Goal: Task Accomplishment & Management: Manage account settings

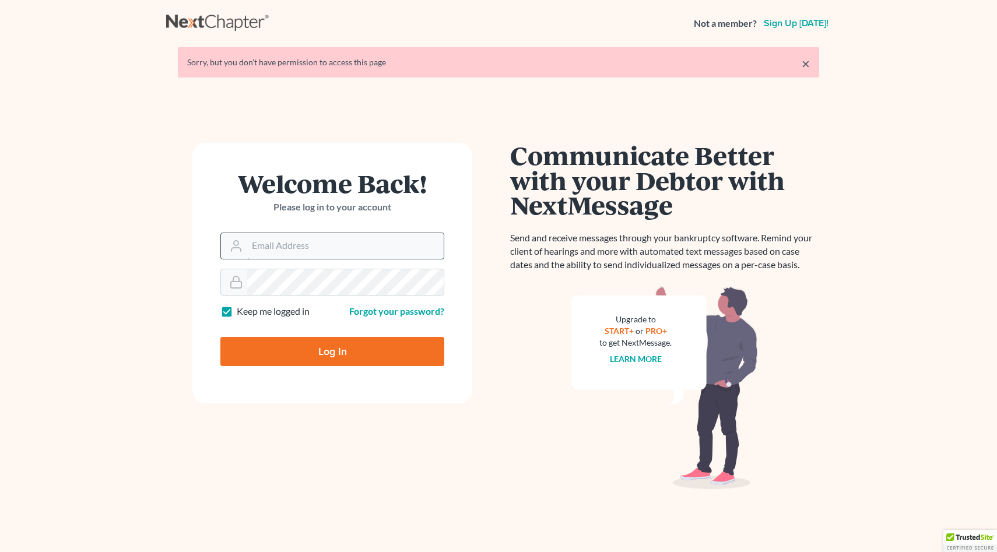
click at [317, 242] on input "Email Address" at bounding box center [345, 246] width 196 height 26
type input "[EMAIL_ADDRESS][DOMAIN_NAME]"
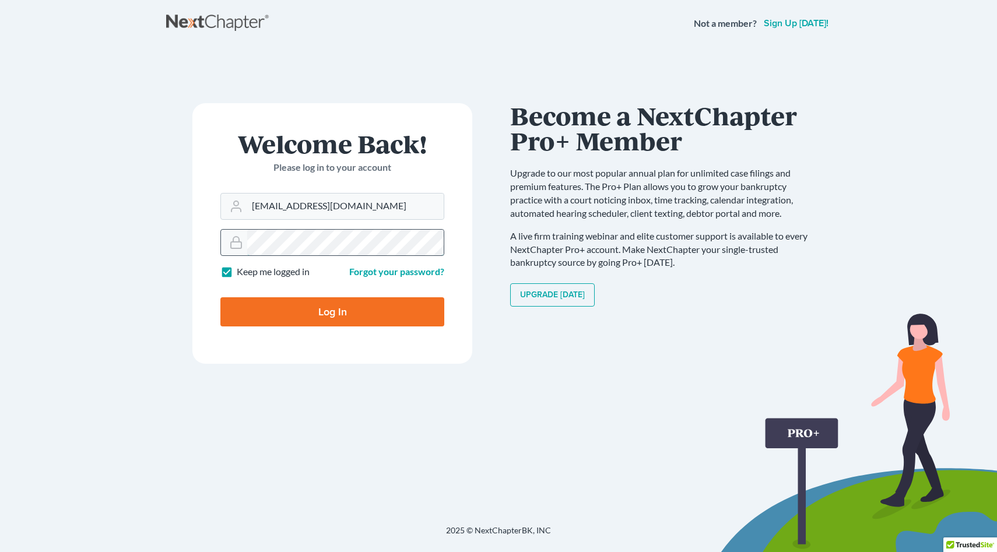
click at [220, 297] on input "Log In" at bounding box center [332, 311] width 224 height 29
type input "Thinking..."
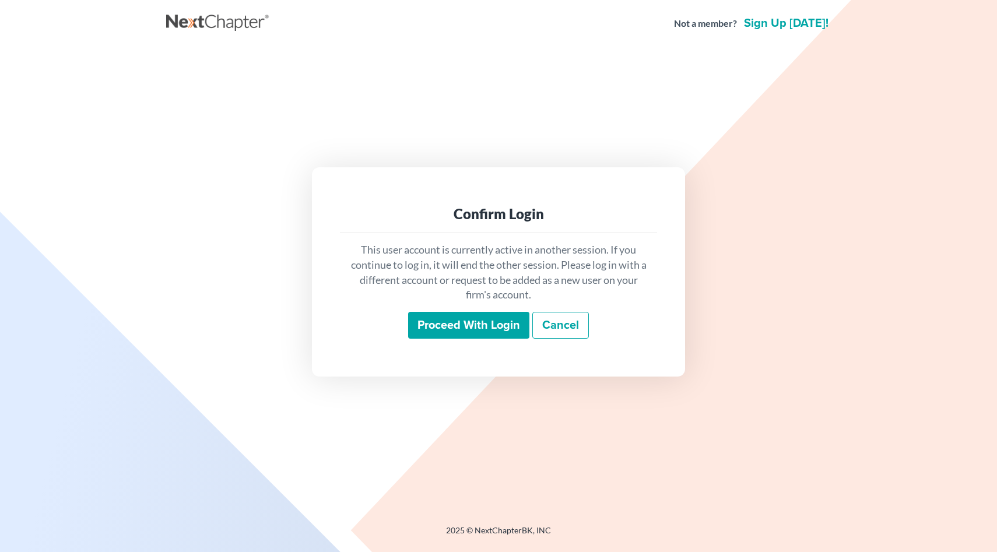
click at [491, 332] on input "Proceed with login" at bounding box center [468, 325] width 121 height 27
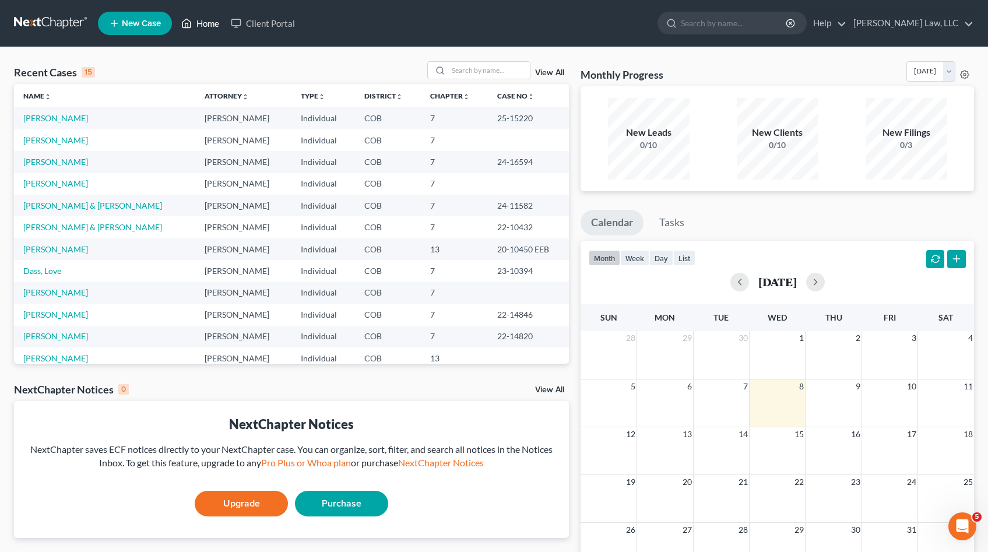
click at [199, 24] on link "Home" at bounding box center [200, 23] width 50 height 21
click at [942, 21] on link "Benham Law, LLC" at bounding box center [911, 23] width 126 height 21
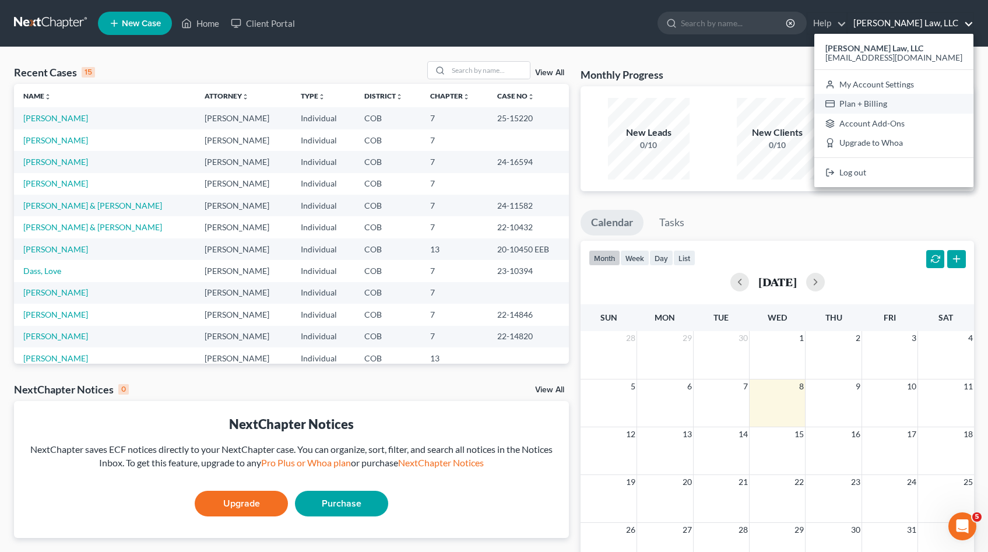
click at [916, 106] on link "Plan + Billing" at bounding box center [893, 104] width 159 height 20
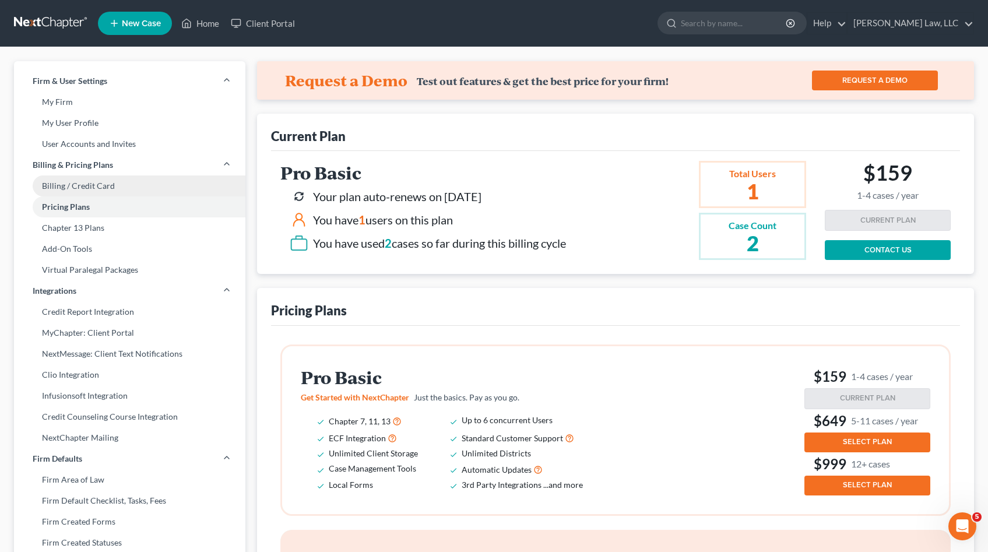
click at [128, 185] on link "Billing / Credit Card" at bounding box center [129, 185] width 231 height 21
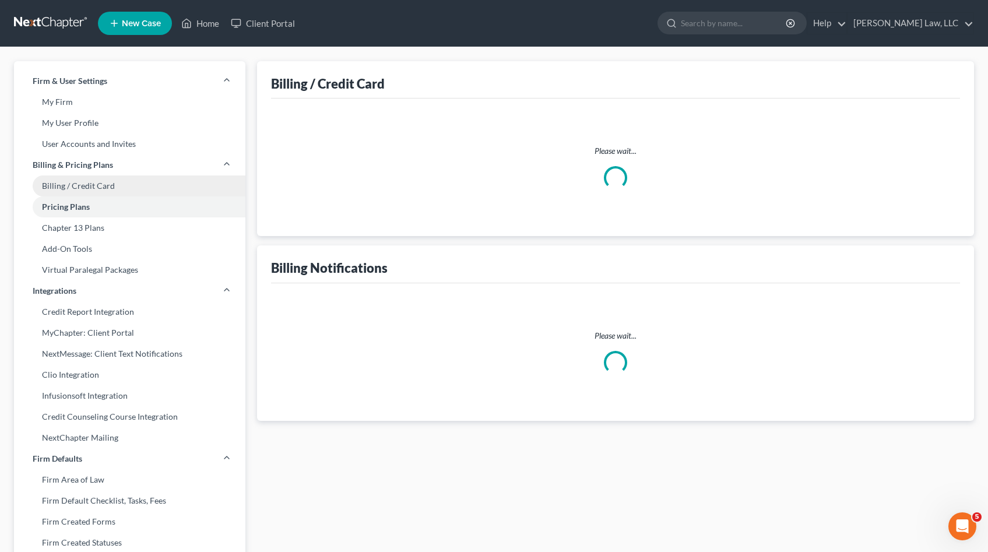
select select "5"
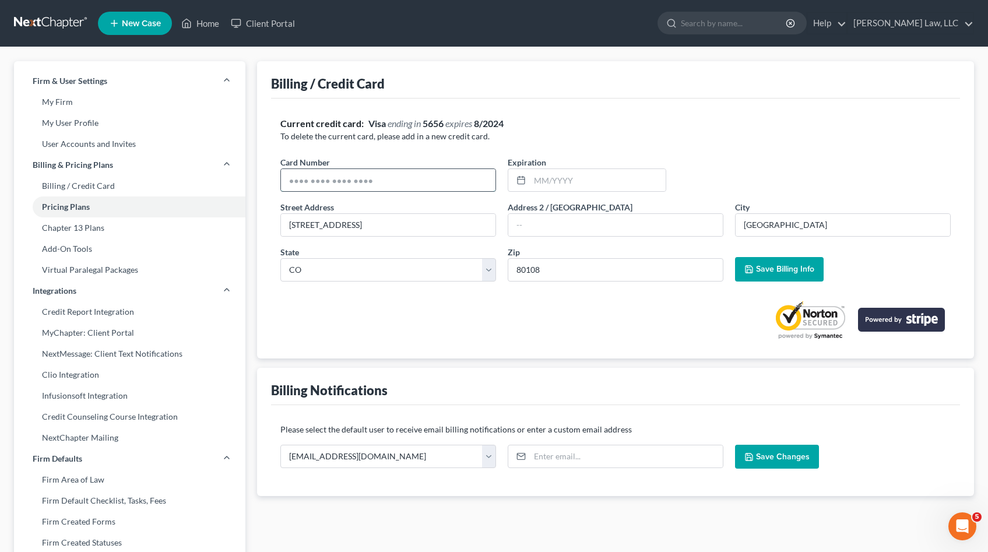
click at [417, 176] on input "text" at bounding box center [388, 180] width 215 height 22
click at [439, 182] on input "text" at bounding box center [388, 180] width 215 height 22
drag, startPoint x: 439, startPoint y: 182, endPoint x: 298, endPoint y: 180, distance: 140.5
click at [298, 180] on input "text" at bounding box center [388, 180] width 215 height 22
click at [377, 179] on input "text" at bounding box center [388, 180] width 215 height 22
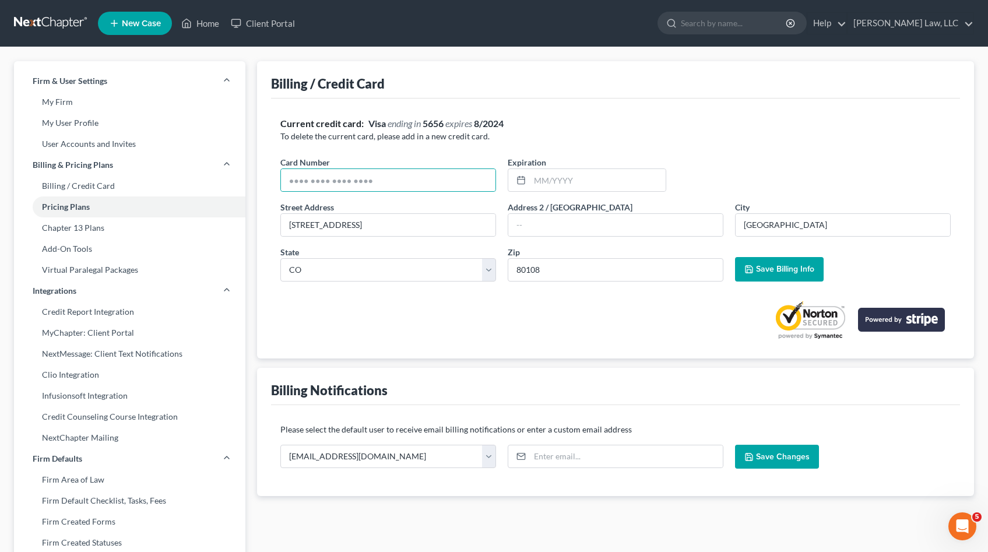
click at [504, 336] on div at bounding box center [615, 315] width 670 height 49
click at [406, 186] on input "text" at bounding box center [388, 180] width 215 height 22
click at [377, 180] on input "text" at bounding box center [388, 180] width 215 height 22
drag, startPoint x: 377, startPoint y: 180, endPoint x: 245, endPoint y: 184, distance: 132.4
click at [245, 184] on div "Firm & User Settings My Firm My User Profile User Accounts and Invites Billing …" at bounding box center [494, 444] width 972 height 767
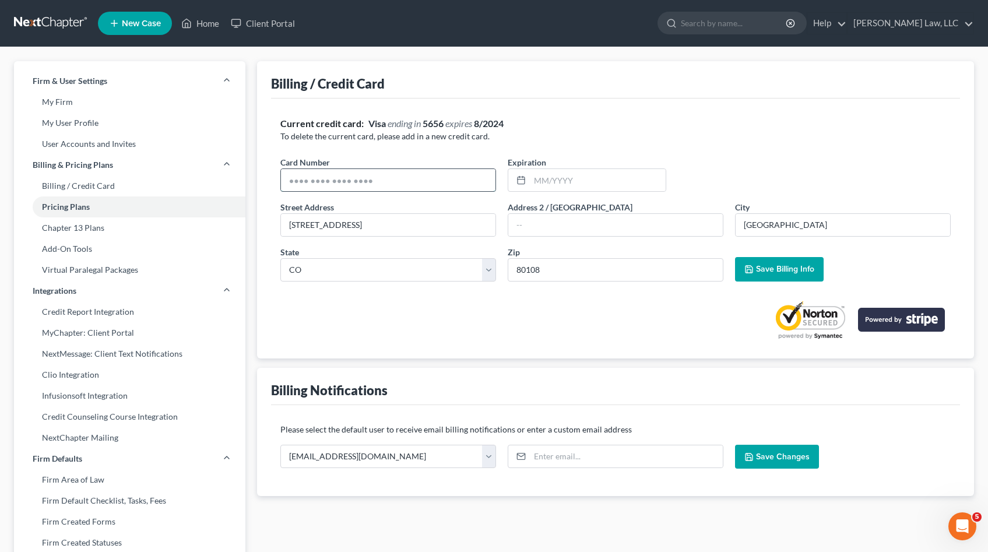
type input "4147202730840236"
type input "02/2030"
drag, startPoint x: 399, startPoint y: 224, endPoint x: 248, endPoint y: 224, distance: 150.4
click at [248, 224] on div "Firm & User Settings My Firm My User Profile User Accounts and Invites Billing …" at bounding box center [494, 444] width 972 height 767
type input "21493 E Wanderlust Place"
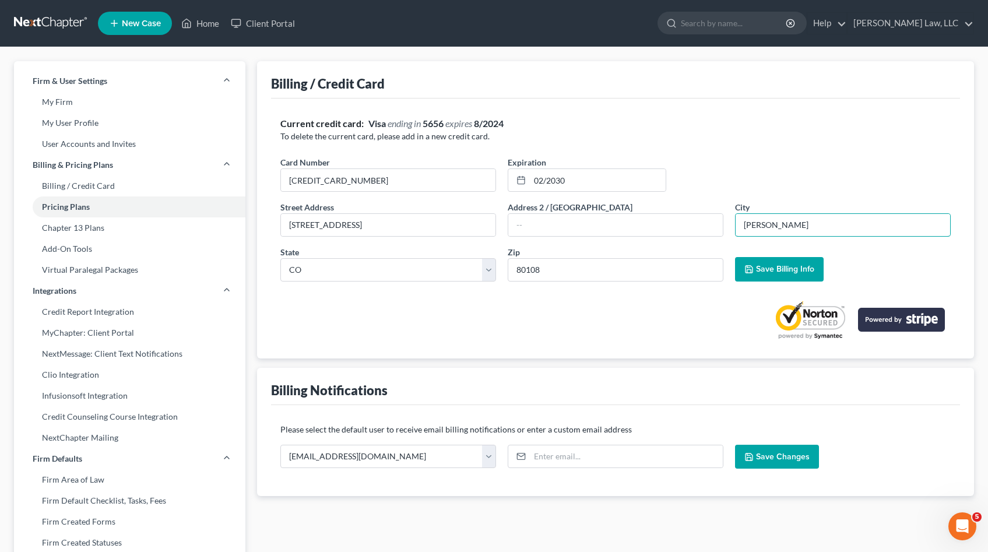
type input "Parker"
type input "80138"
click at [795, 274] on span "Save Billing Info" at bounding box center [785, 269] width 58 height 10
click at [774, 266] on span "Save Billing Info" at bounding box center [785, 269] width 58 height 10
